Goal: Information Seeking & Learning: Learn about a topic

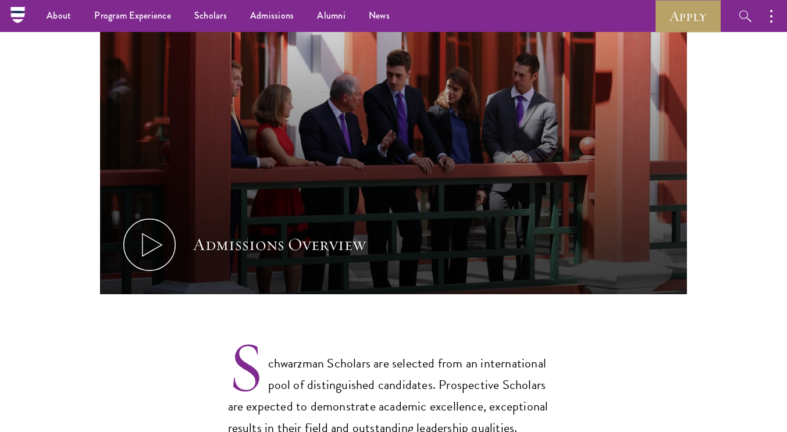
scroll to position [619, 0]
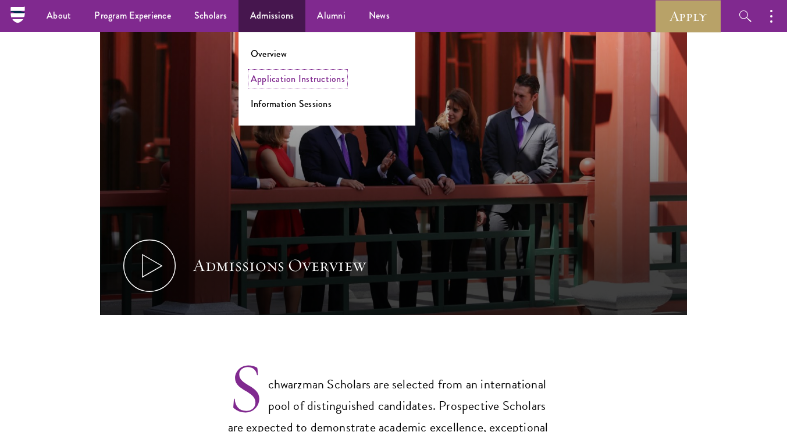
click at [276, 74] on link "Application Instructions" at bounding box center [298, 78] width 94 height 13
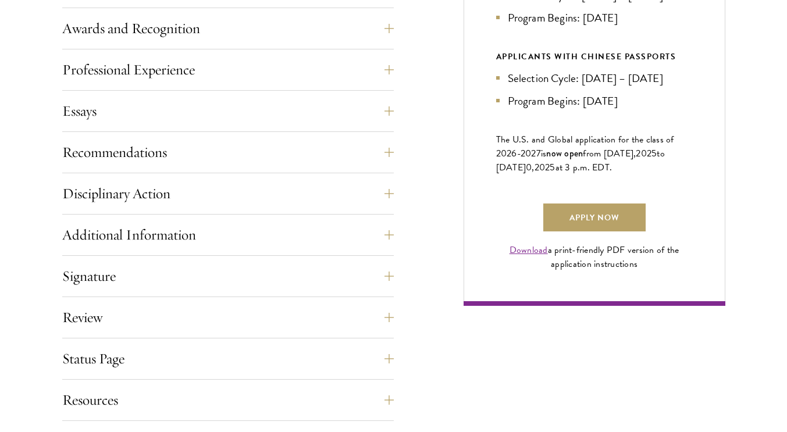
scroll to position [739, 0]
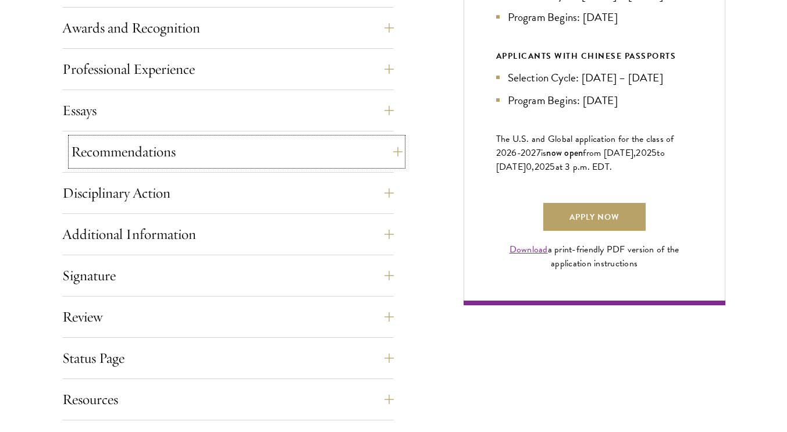
click at [294, 156] on button "Recommendations" at bounding box center [236, 152] width 331 height 28
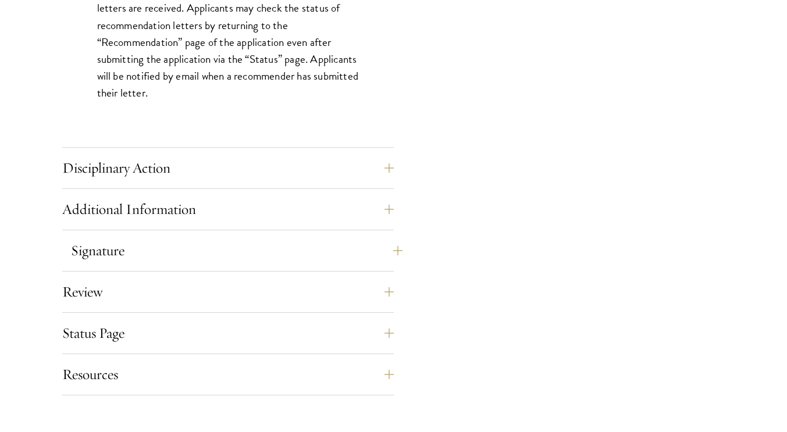
scroll to position [1718, 0]
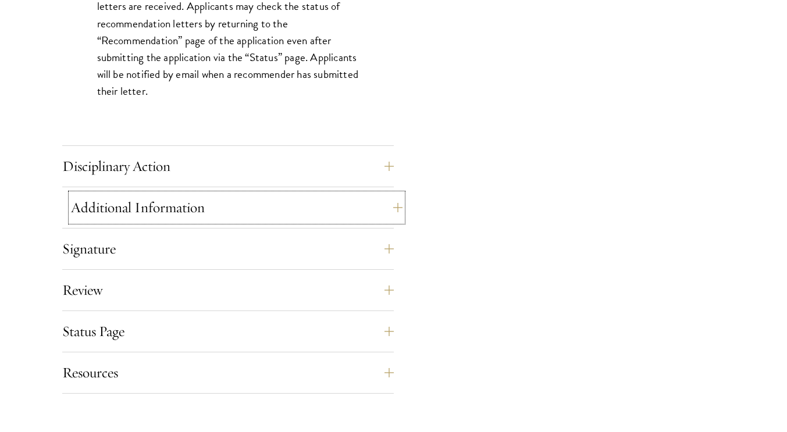
click at [266, 201] on button "Additional Information" at bounding box center [236, 208] width 331 height 28
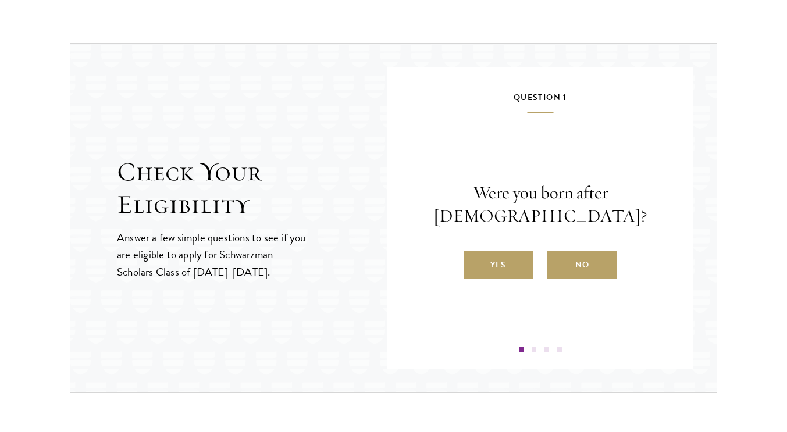
scroll to position [1540, 0]
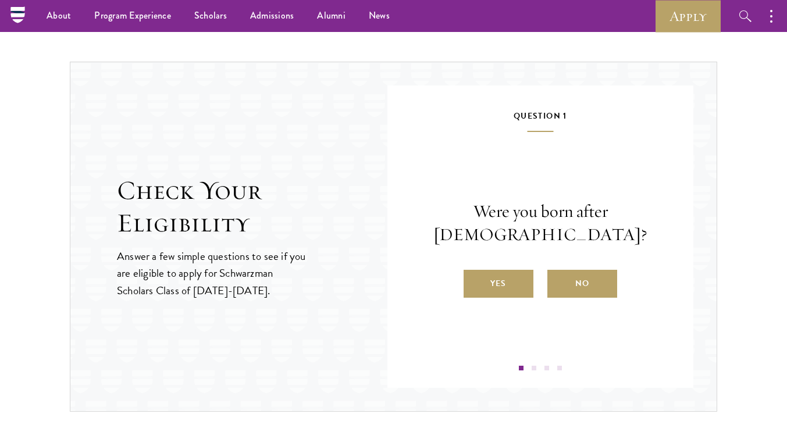
click at [521, 324] on div "Question 1 Were you born after August 1, 1997? Yes No" at bounding box center [540, 240] width 237 height 262
click at [505, 274] on label "Yes" at bounding box center [498, 284] width 70 height 28
click at [474, 274] on input "Yes" at bounding box center [468, 276] width 10 height 10
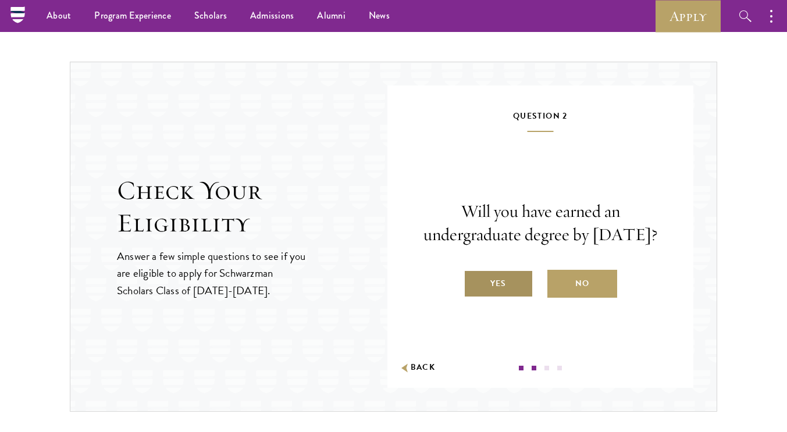
click at [506, 290] on label "Yes" at bounding box center [498, 284] width 70 height 28
click at [474, 281] on input "Yes" at bounding box center [468, 276] width 10 height 10
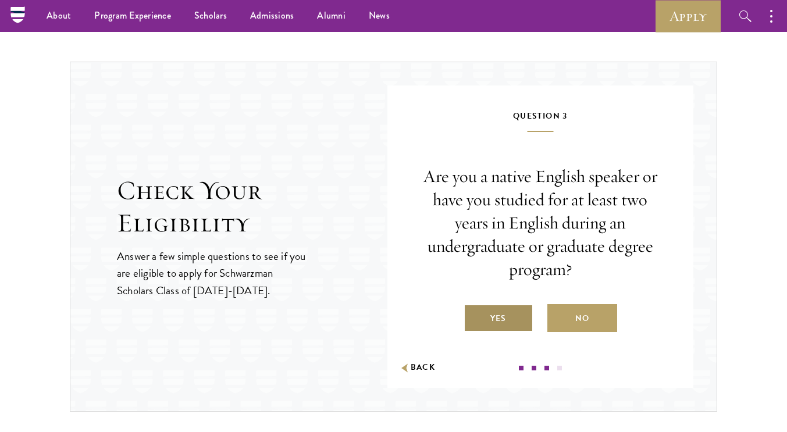
click at [507, 308] on label "Yes" at bounding box center [498, 318] width 70 height 28
click at [474, 308] on input "Yes" at bounding box center [468, 311] width 10 height 10
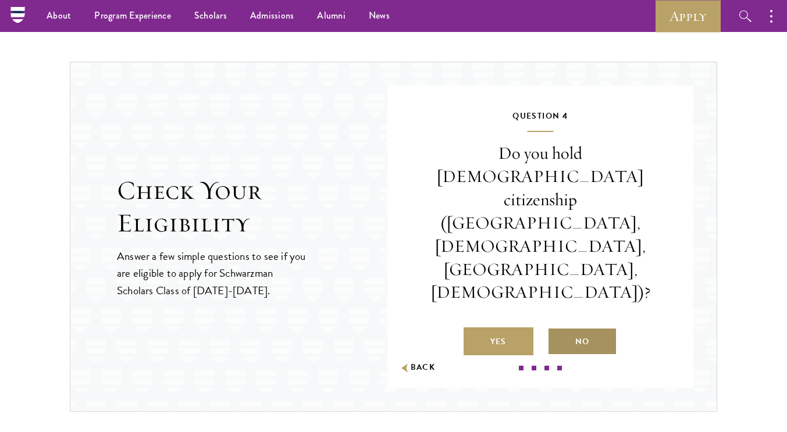
click at [570, 327] on label "No" at bounding box center [582, 341] width 70 height 28
click at [557, 329] on input "No" at bounding box center [552, 334] width 10 height 10
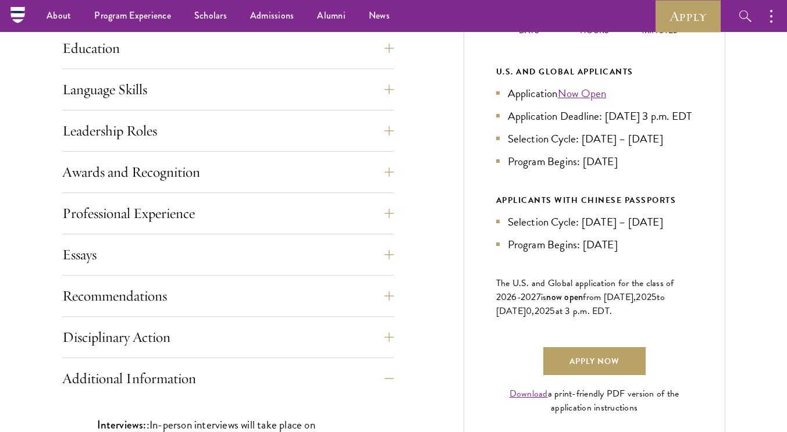
scroll to position [594, 0]
click at [241, 123] on button "Leadership Roles" at bounding box center [236, 132] width 331 height 28
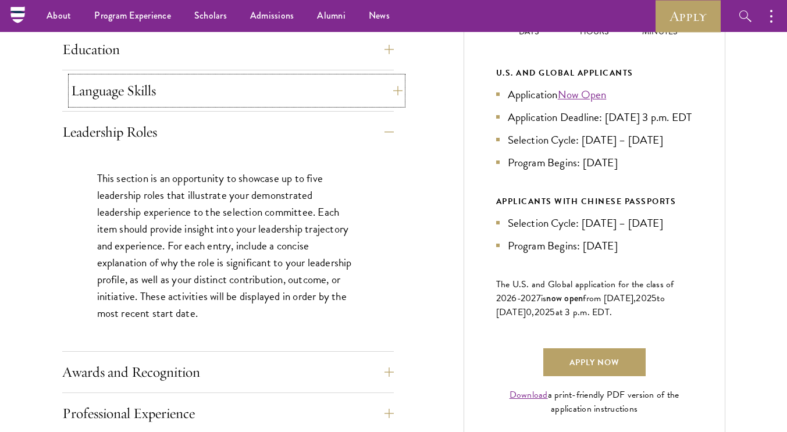
click at [247, 82] on button "Language Skills" at bounding box center [236, 91] width 331 height 28
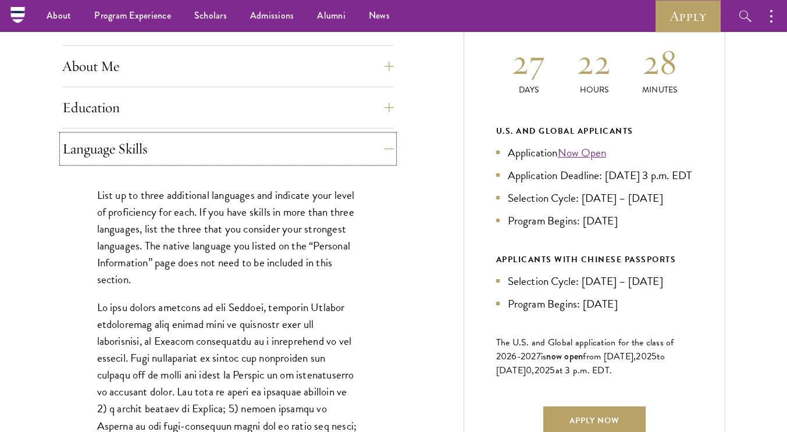
scroll to position [0, 0]
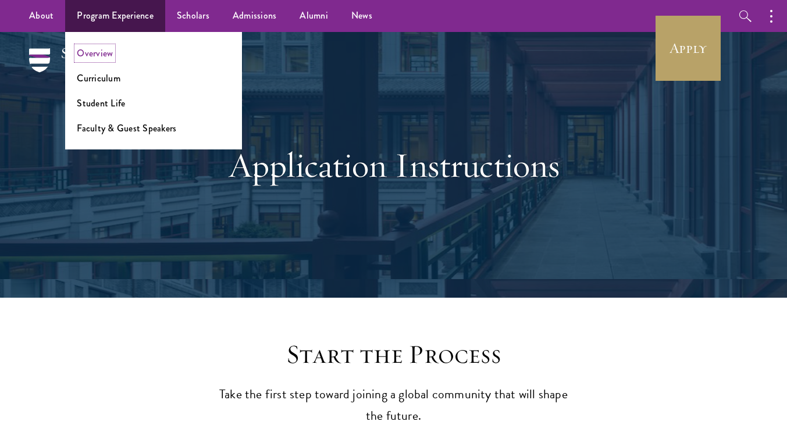
click at [83, 55] on link "Overview" at bounding box center [95, 53] width 36 height 13
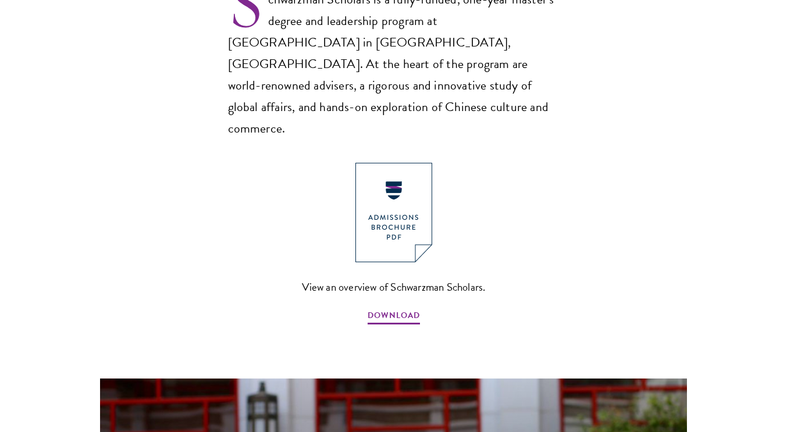
scroll to position [826, 0]
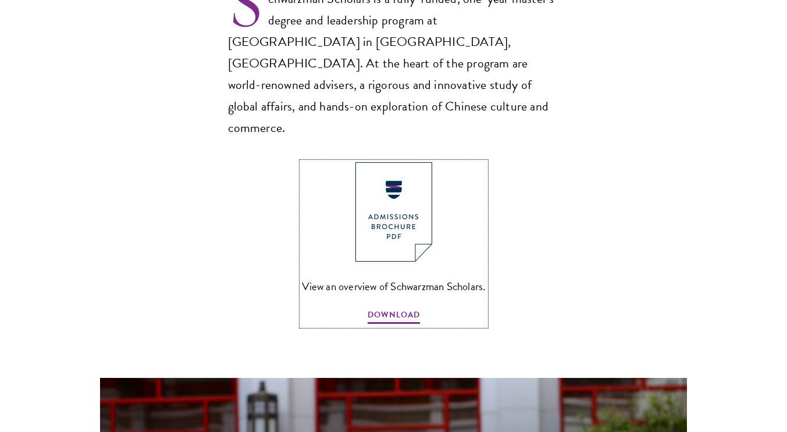
click at [372, 199] on img at bounding box center [393, 211] width 77 height 99
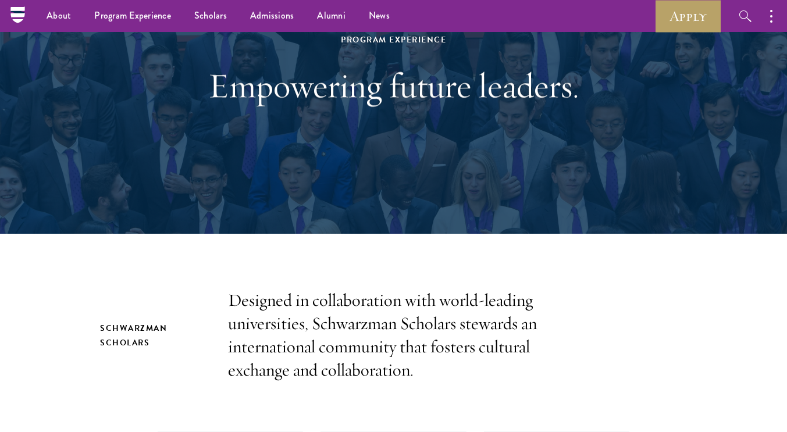
scroll to position [0, 0]
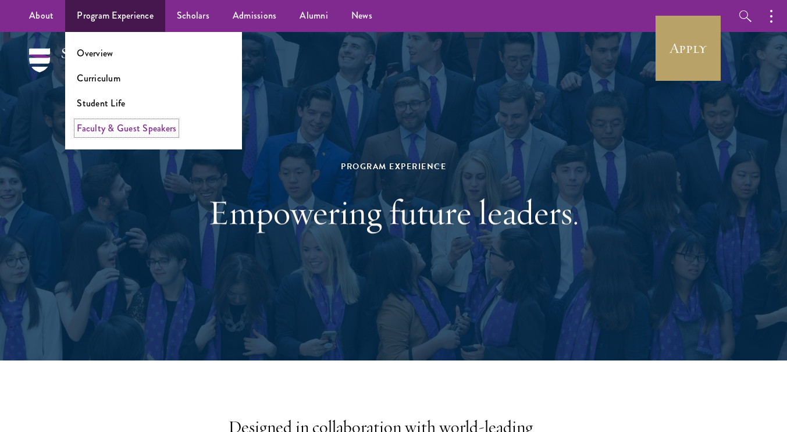
click at [147, 123] on link "Faculty & Guest Speakers" at bounding box center [126, 127] width 99 height 13
